Goal: Task Accomplishment & Management: Manage account settings

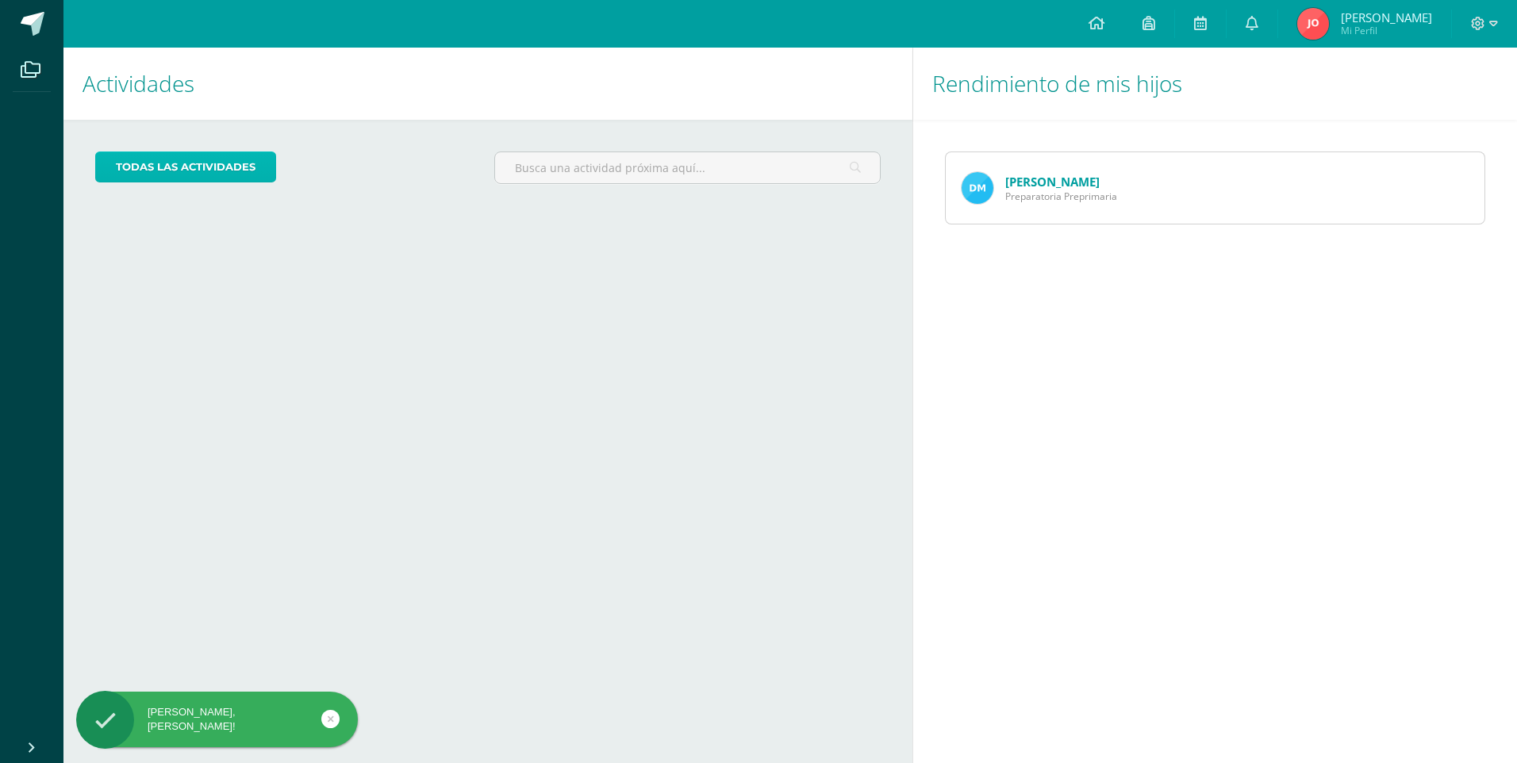
click at [137, 166] on link "todas las Actividades" at bounding box center [185, 167] width 181 height 31
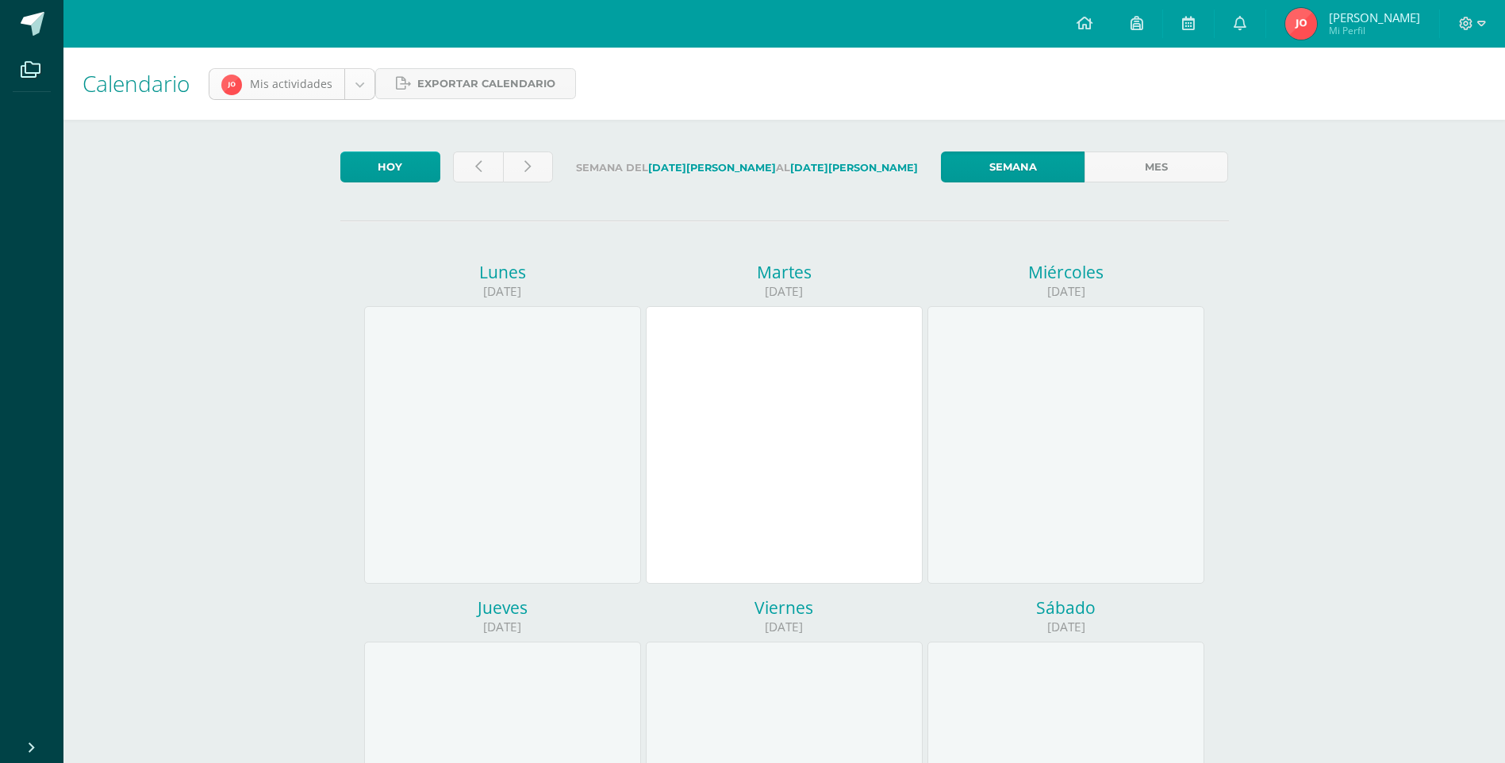
click at [351, 76] on body "Archivos Cerrar panel Configuración Cerrar sesión [PERSON_NAME] Mi Perfil Aviso…" at bounding box center [752, 662] width 1505 height 1324
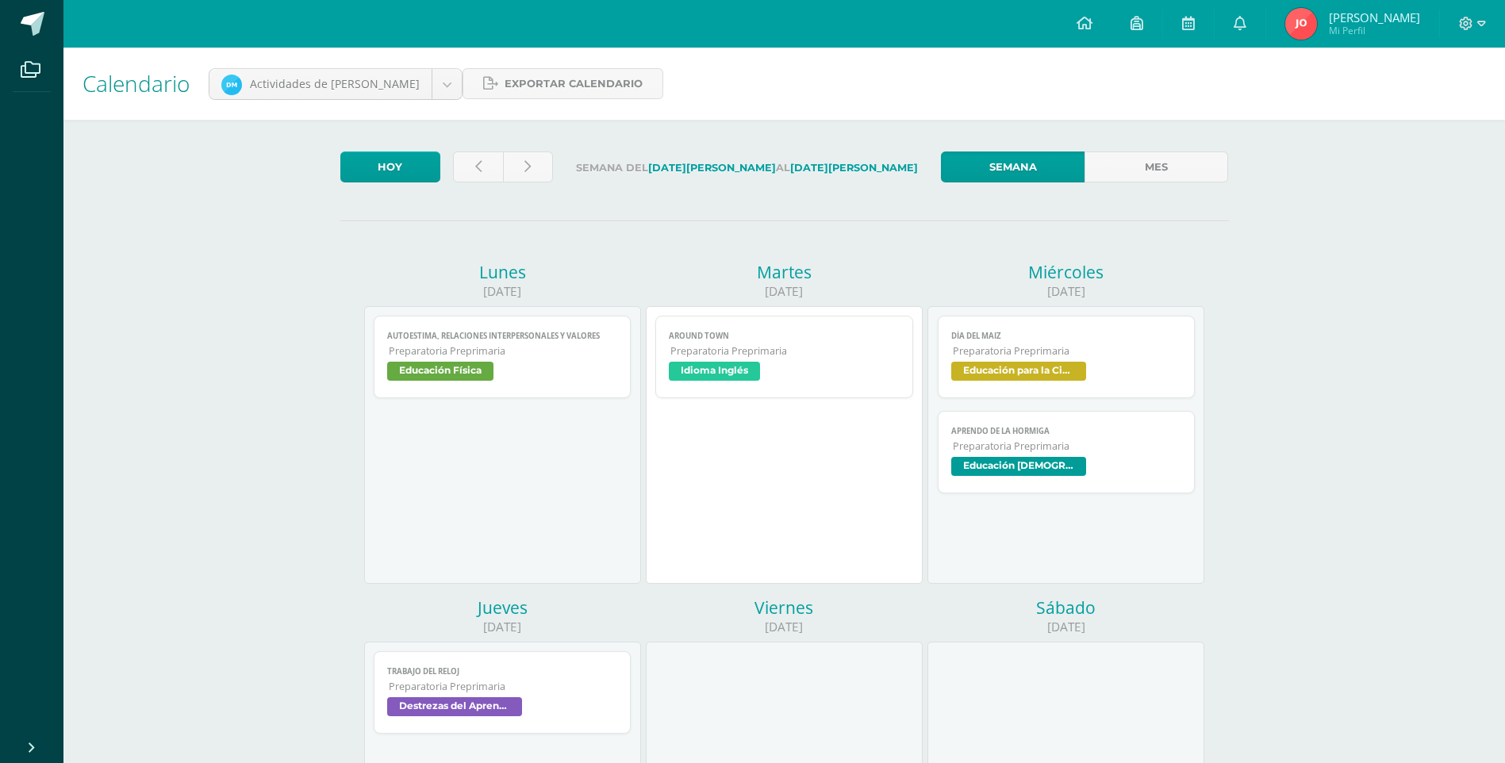
click at [738, 364] on span "Idioma Inglés" at bounding box center [714, 371] width 91 height 19
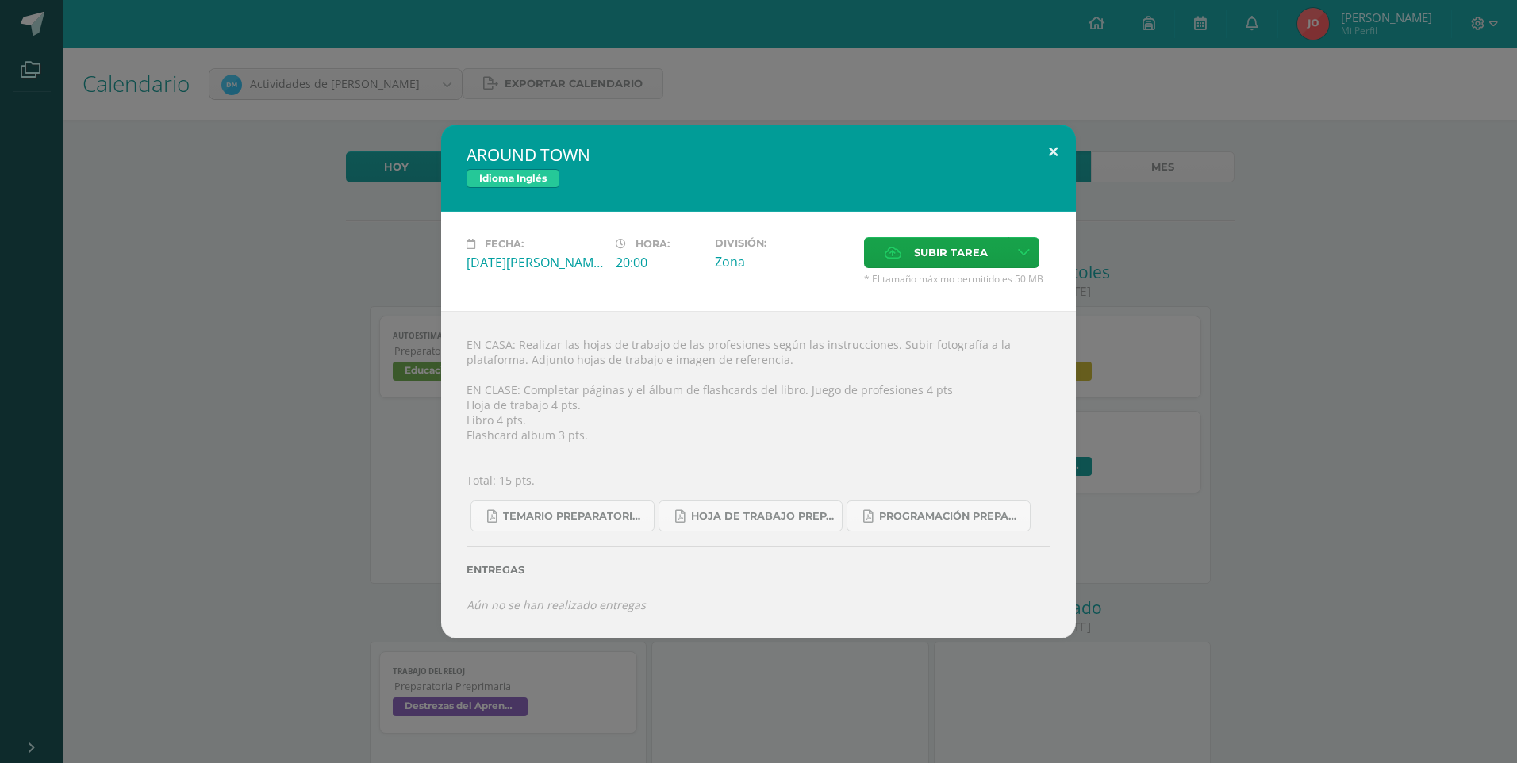
click at [1053, 164] on button at bounding box center [1053, 152] width 45 height 54
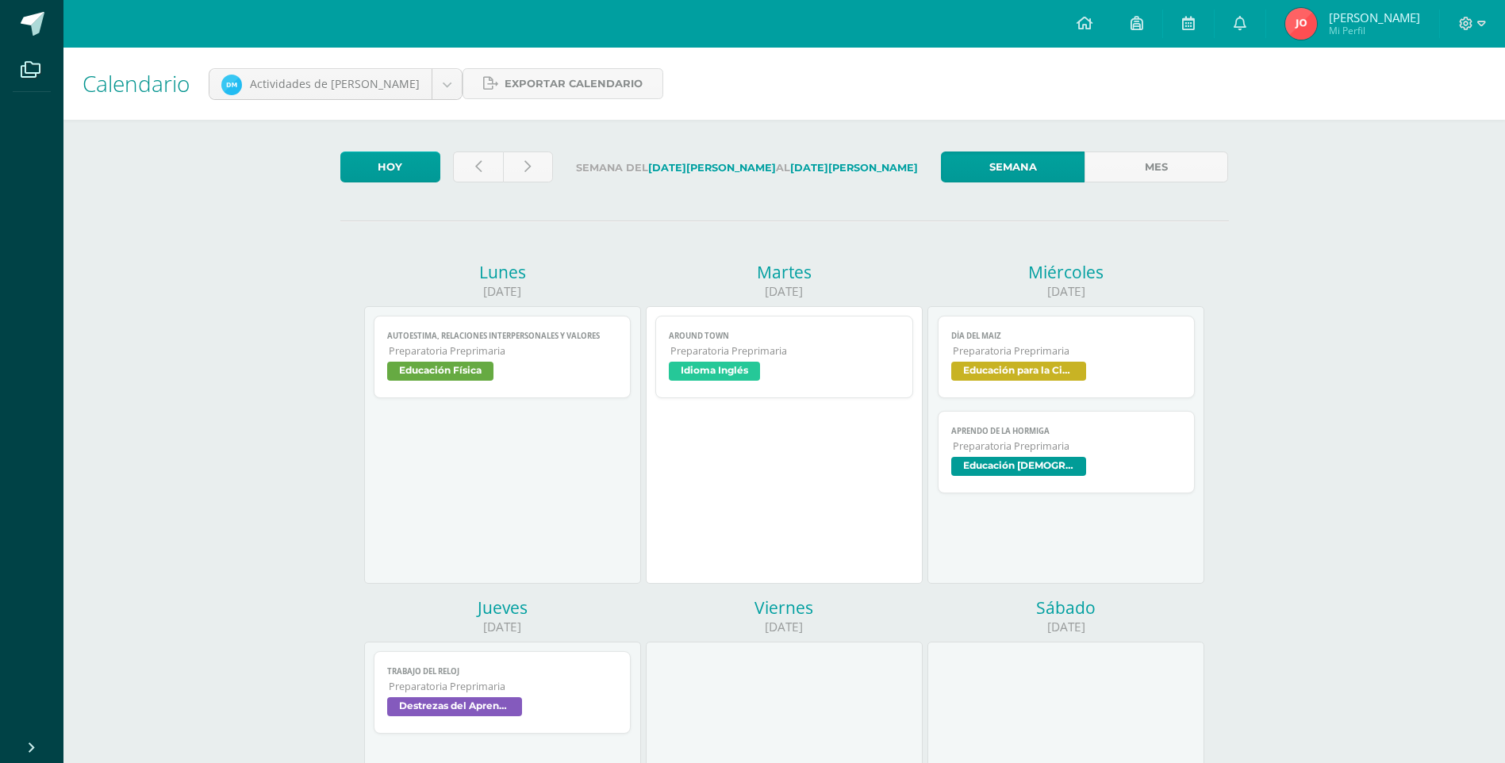
click at [1017, 469] on span "Educación [DEMOGRAPHIC_DATA]" at bounding box center [1018, 466] width 135 height 19
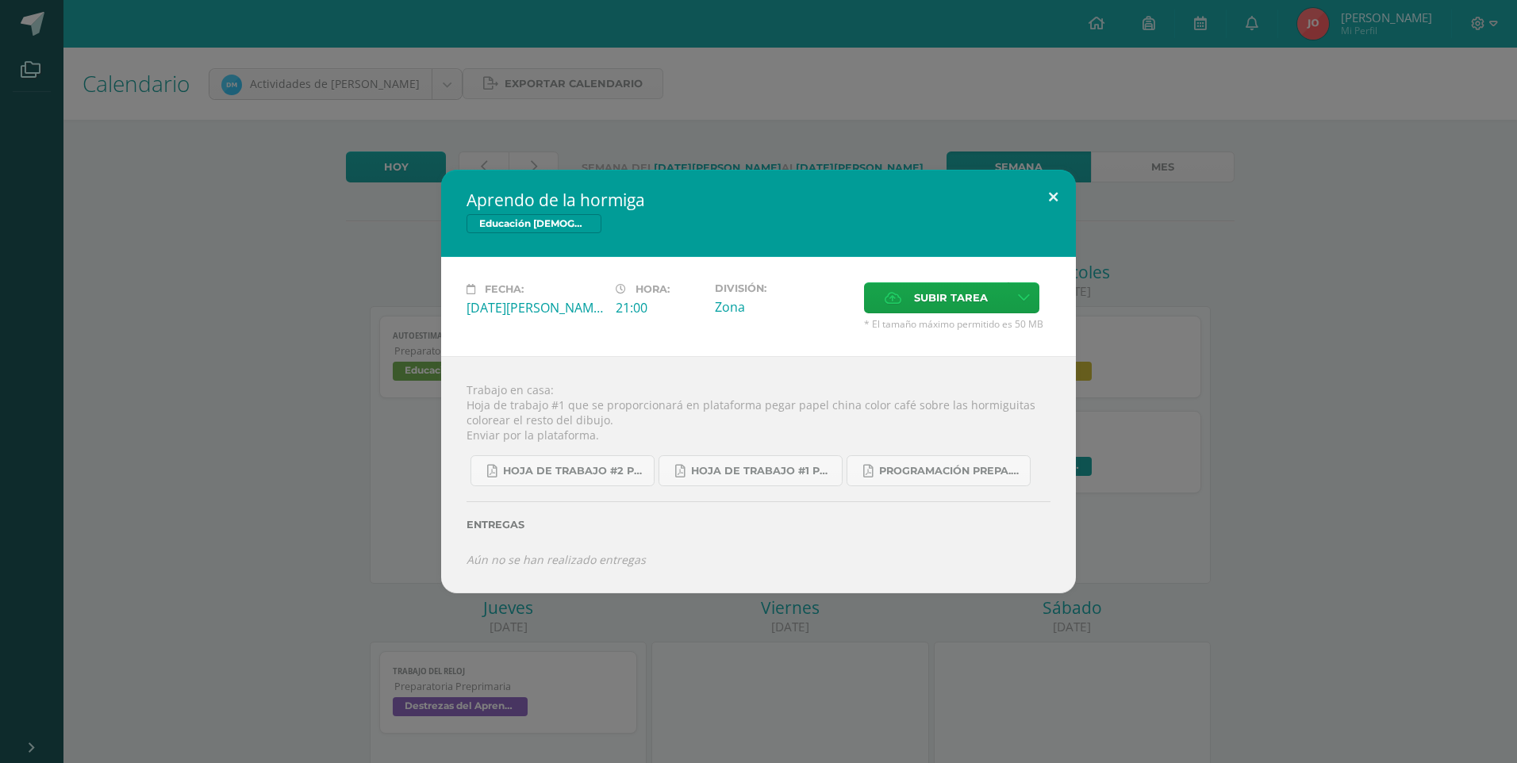
click at [1051, 194] on button at bounding box center [1053, 197] width 45 height 54
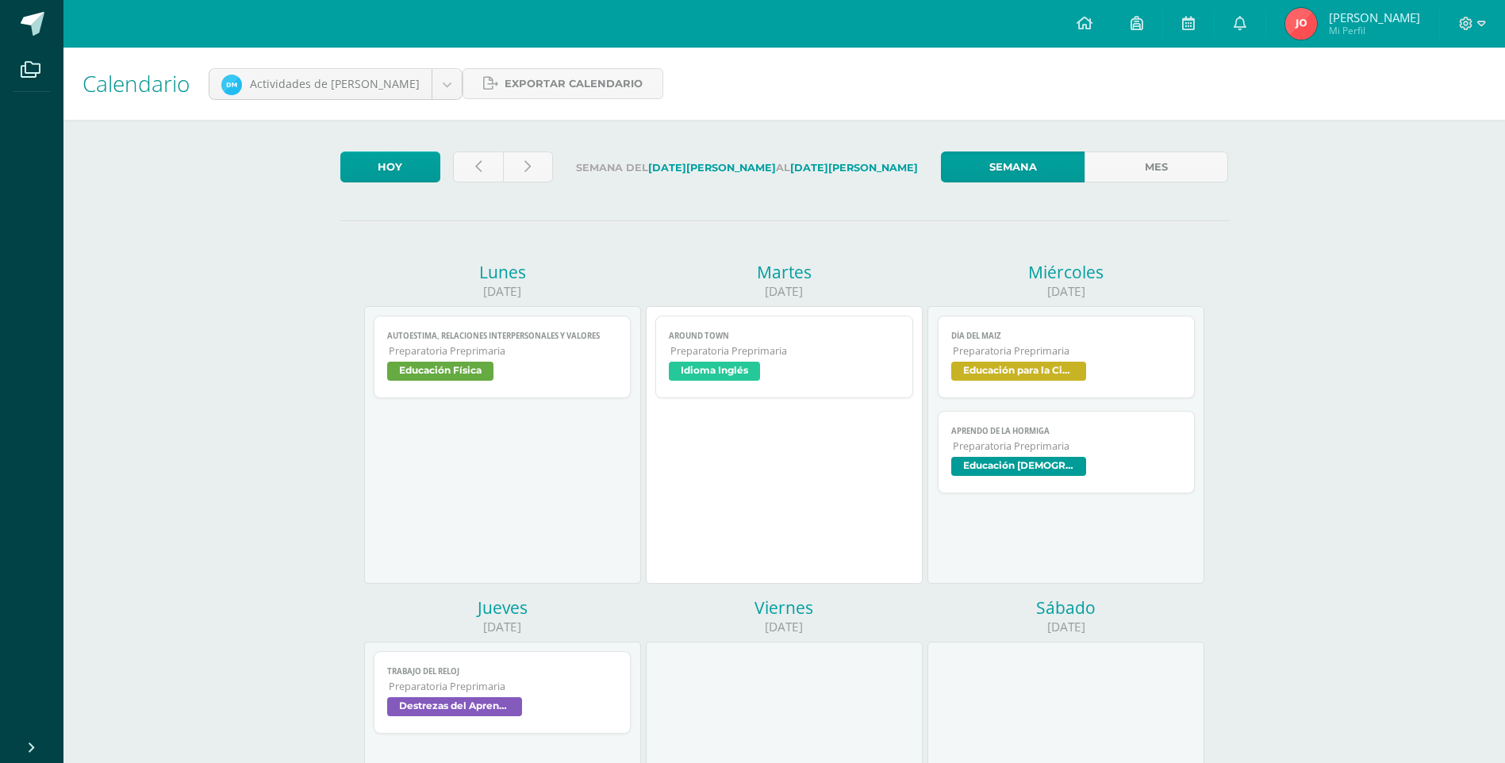
scroll to position [159, 0]
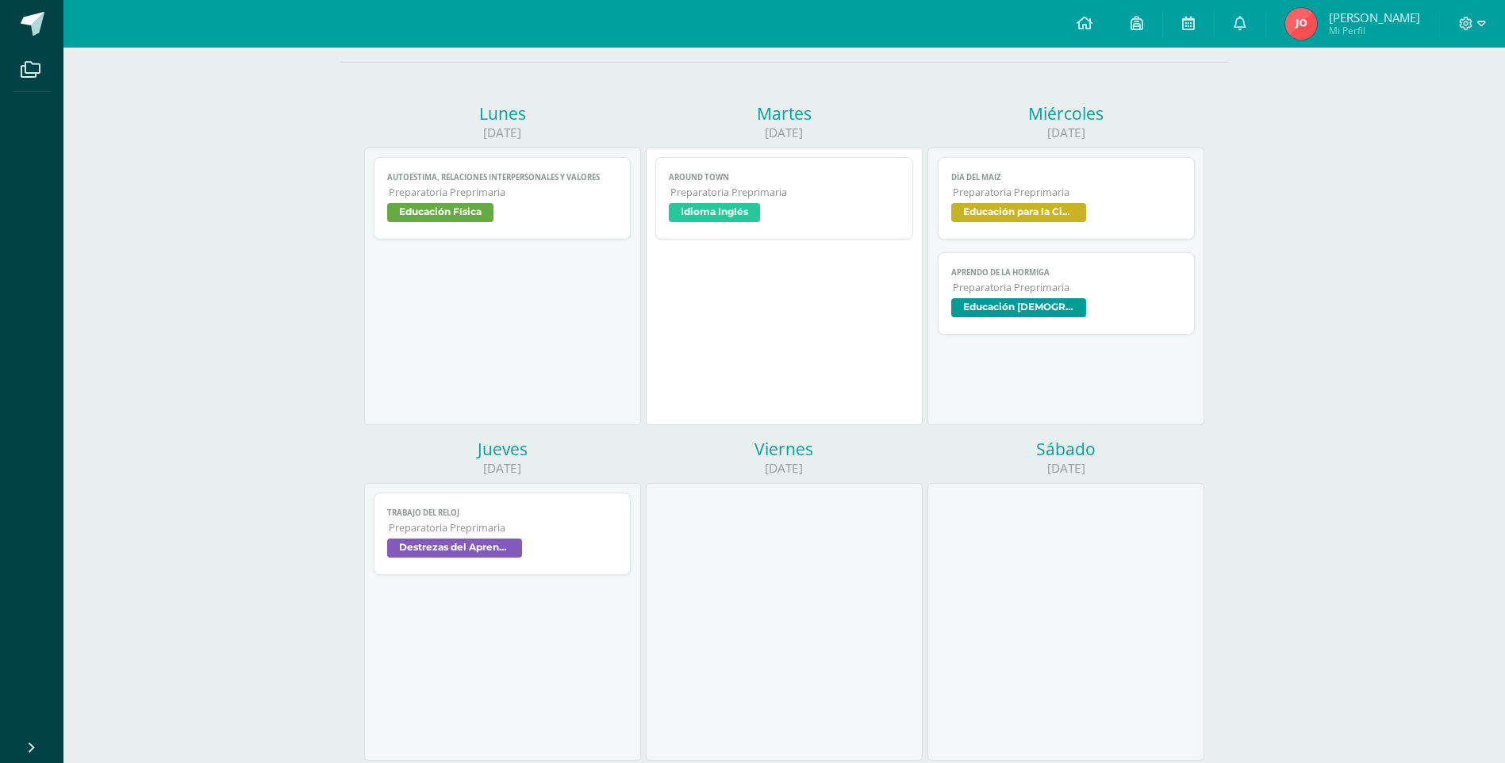
click at [521, 545] on span "Destrezas del Aprendizaje Matemático" at bounding box center [454, 548] width 135 height 19
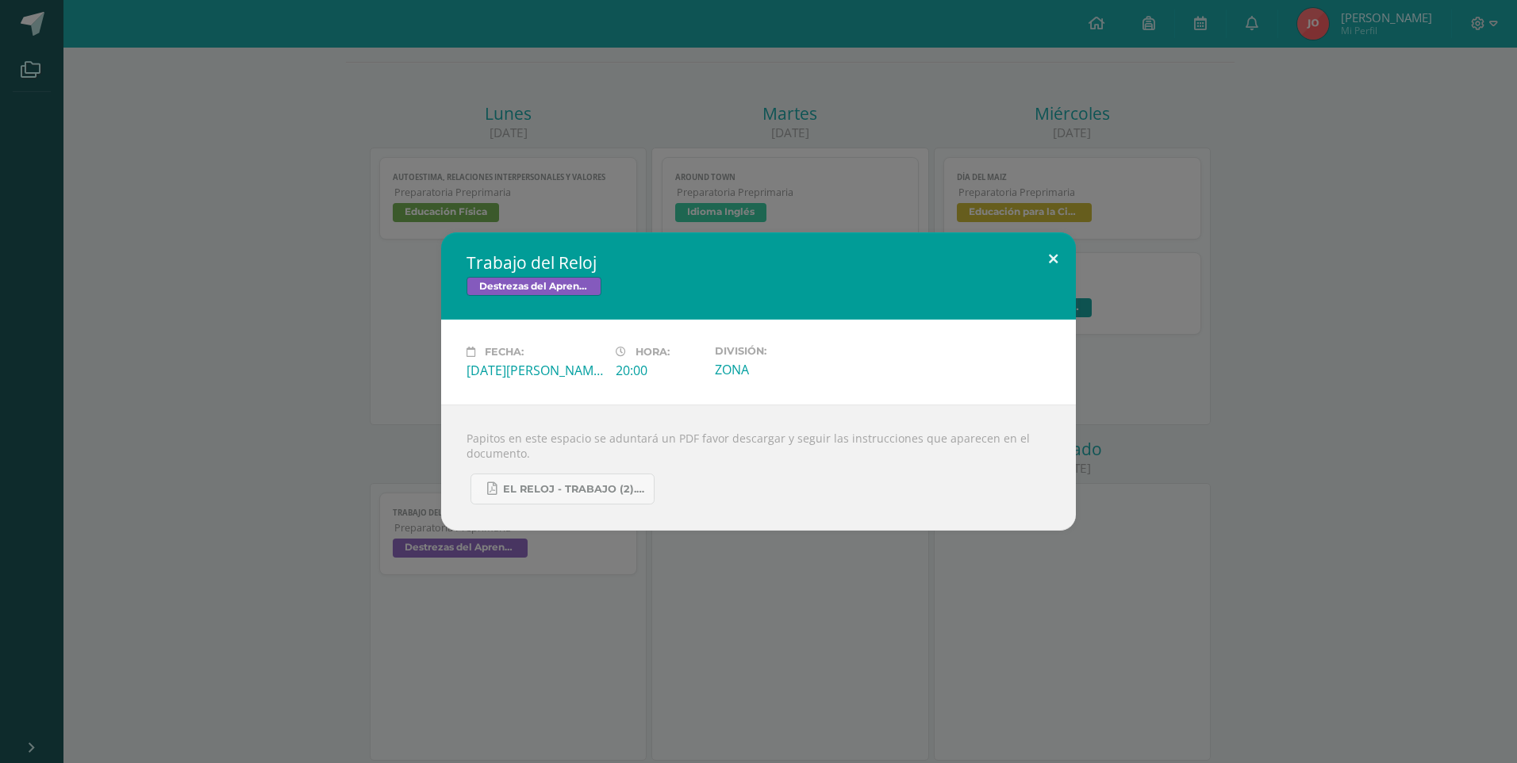
click at [1056, 265] on button at bounding box center [1053, 259] width 45 height 54
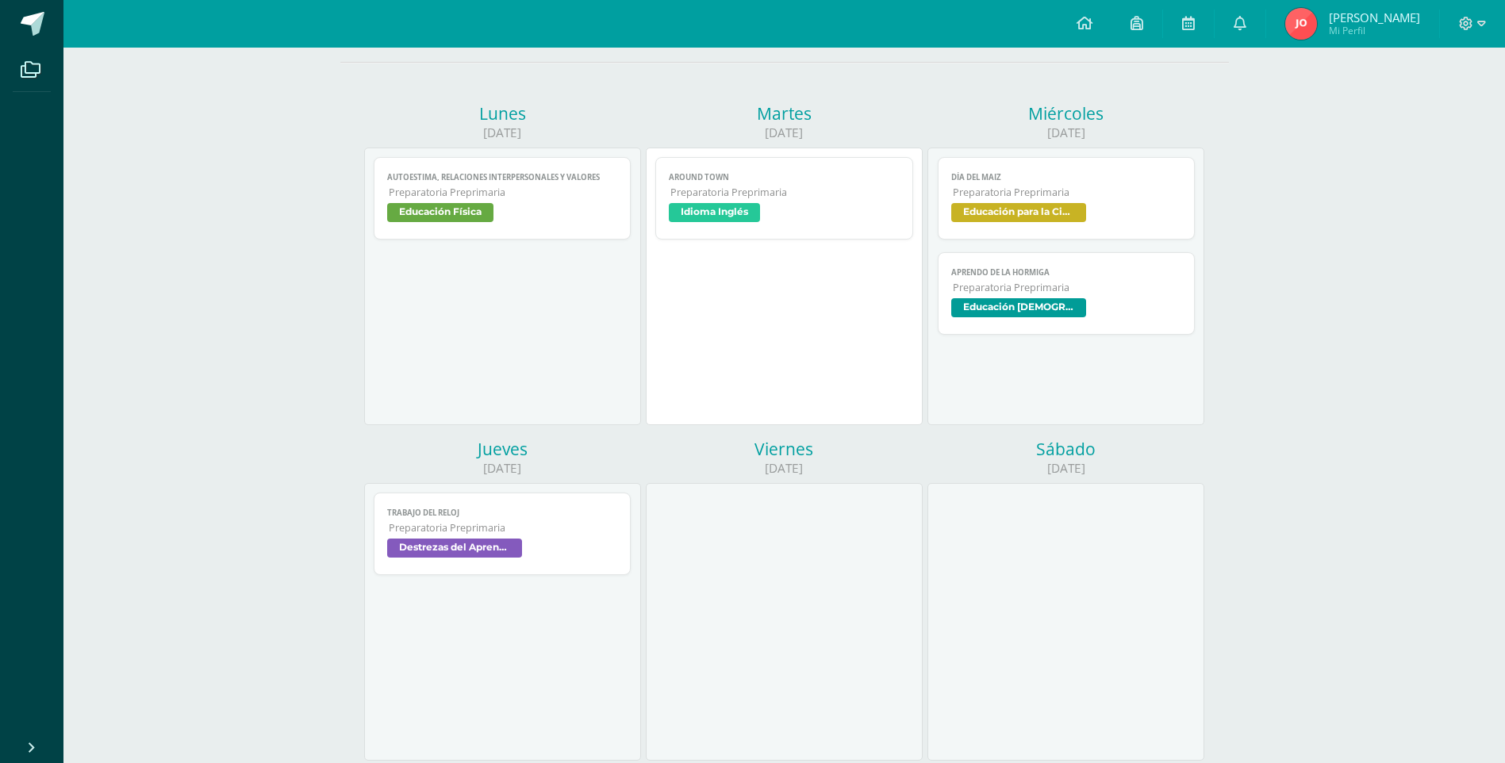
click at [716, 203] on span "Idioma Inglés" at bounding box center [714, 212] width 91 height 19
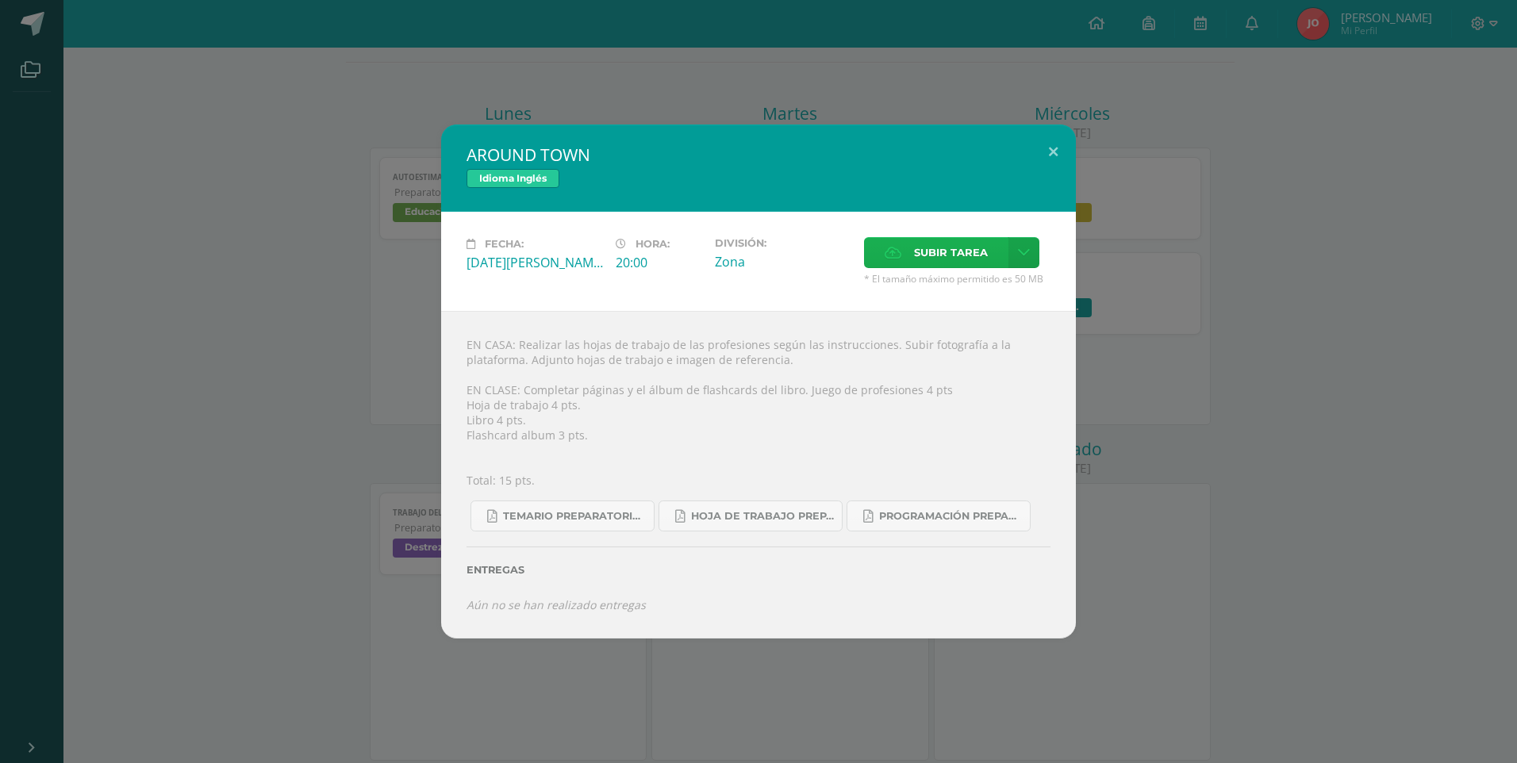
click at [948, 245] on span "Subir tarea" at bounding box center [951, 252] width 74 height 29
click at [0, 0] on input "Subir tarea" at bounding box center [0, 0] width 0 height 0
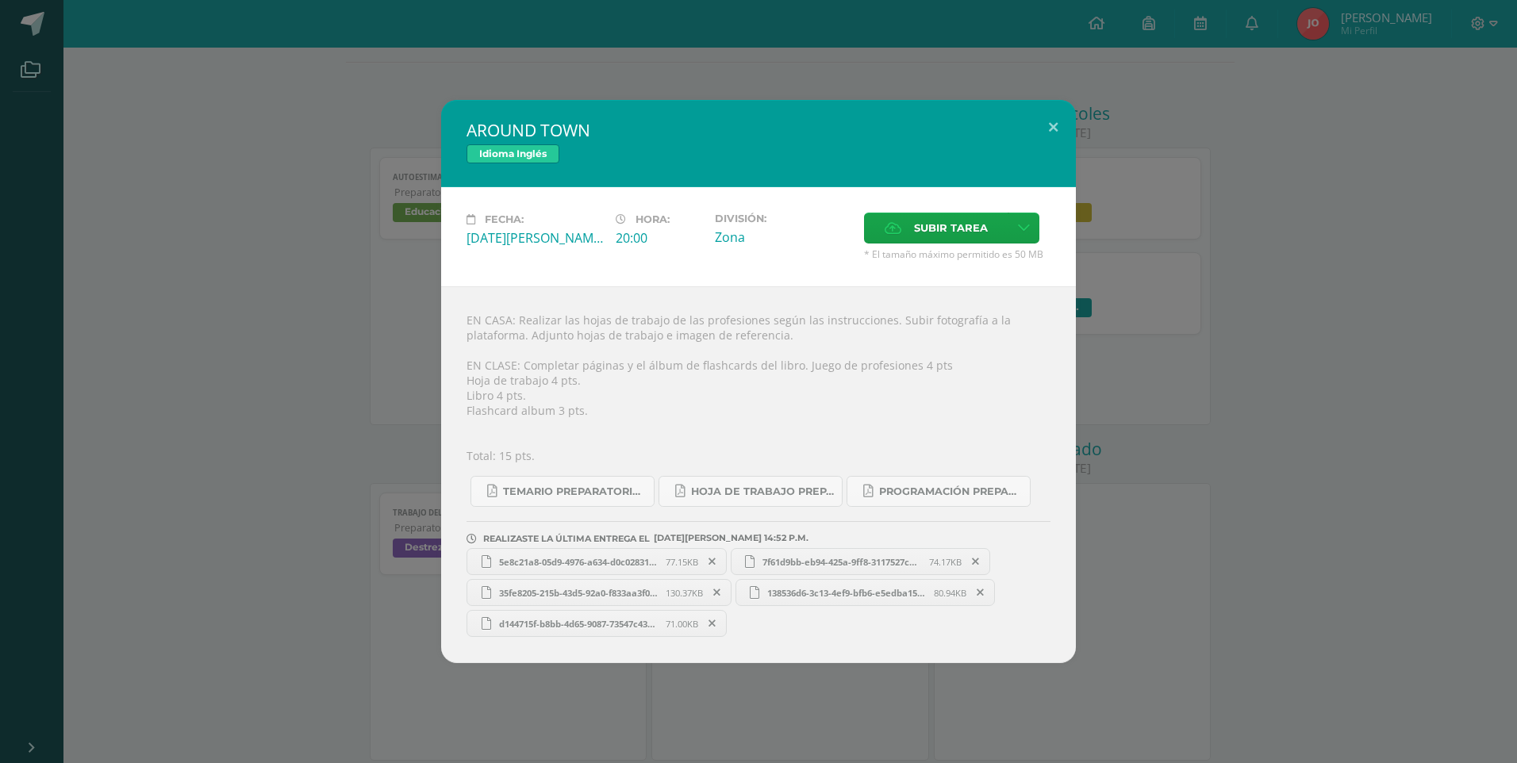
click at [586, 564] on span "5e8c21a8-05d9-4976-a634-d0c028313ec4.jfif" at bounding box center [578, 562] width 175 height 12
click at [605, 597] on span "35fe8205-215b-43d5-92a0-f833aa3f03e1.jfif" at bounding box center [578, 593] width 175 height 12
click at [1047, 128] on button at bounding box center [1053, 127] width 45 height 54
